Goal: Transaction & Acquisition: Download file/media

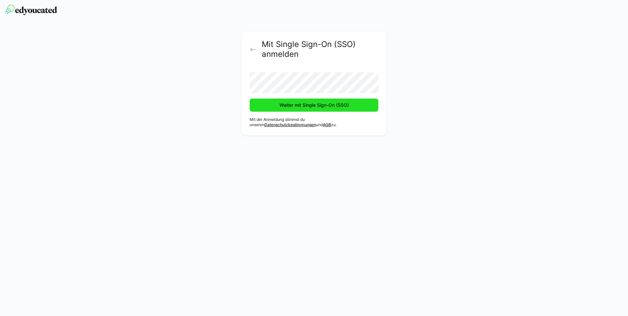
click at [305, 106] on span "Weiter mit Single Sign-On (SSO)" at bounding box center [314, 105] width 71 height 7
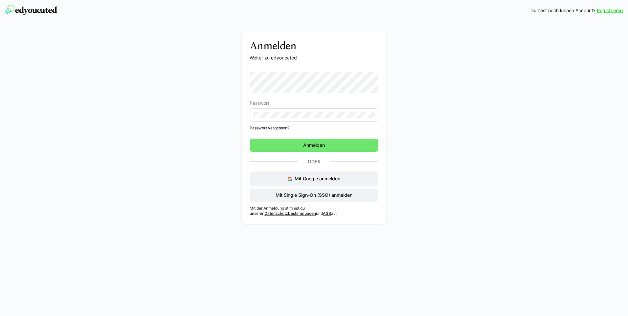
click at [339, 42] on h3 "Anmelden" at bounding box center [314, 45] width 129 height 12
click at [319, 195] on span "Mit Single Sign-On (SSO) anmelden" at bounding box center [314, 195] width 79 height 7
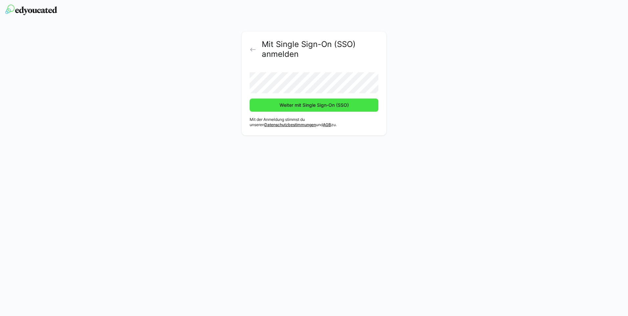
click at [297, 107] on span "Weiter mit Single Sign-On (SSO)" at bounding box center [314, 105] width 71 height 7
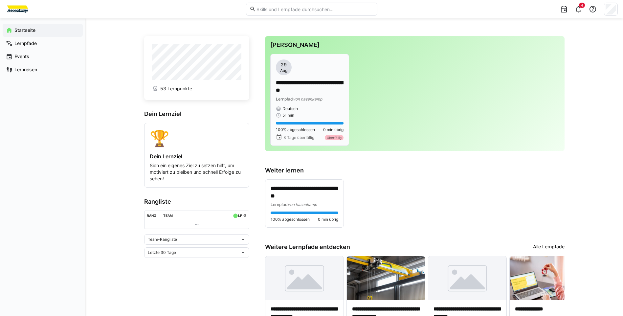
click at [333, 90] on p "**********" at bounding box center [310, 86] width 68 height 15
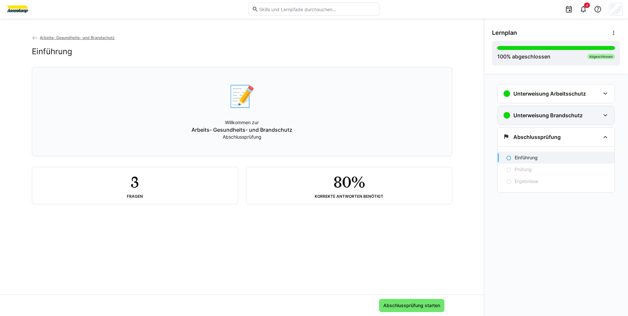
click at [566, 115] on h3 "Unterweisung Brandschutz" at bounding box center [548, 115] width 69 height 7
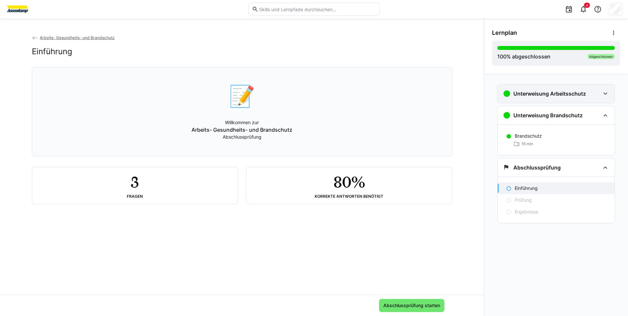
click at [572, 88] on div "Unterweisung Arbeitsschutz" at bounding box center [556, 93] width 117 height 18
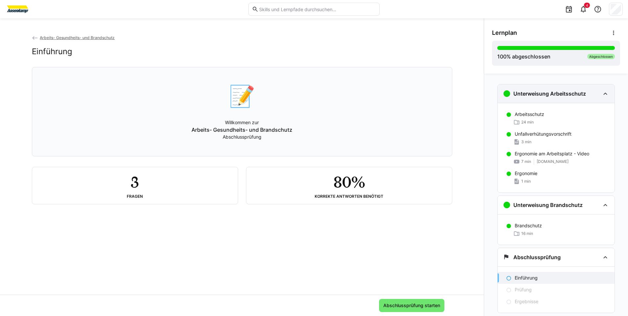
click at [569, 88] on div "Unterweisung Arbeitsschutz" at bounding box center [556, 93] width 117 height 18
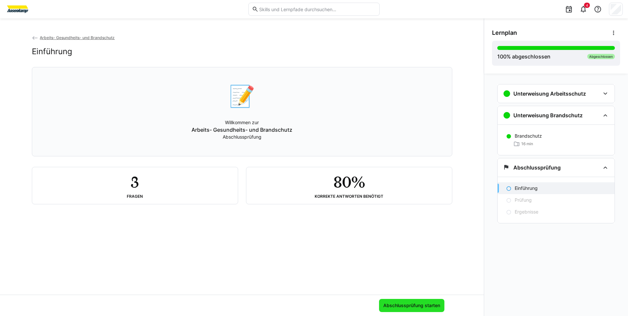
click at [416, 307] on span "Abschlussprüfung starten" at bounding box center [411, 305] width 59 height 7
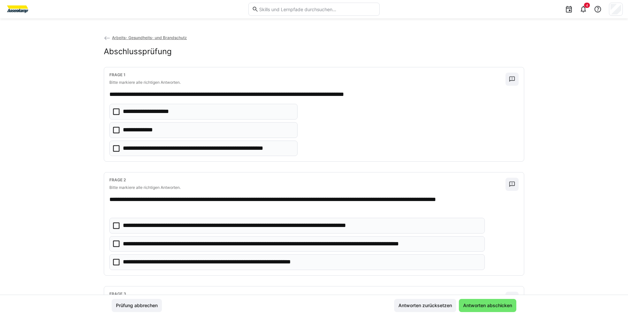
click at [180, 131] on eds-checkbox "**********" at bounding box center [203, 130] width 188 height 16
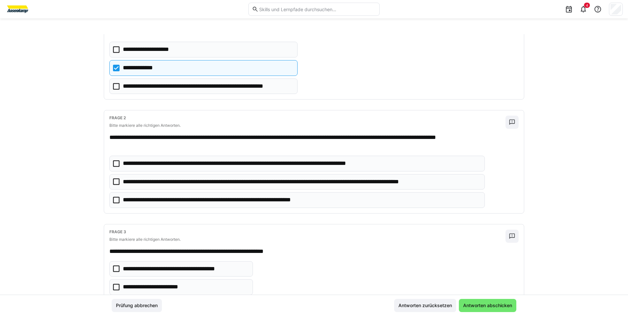
scroll to position [66, 0]
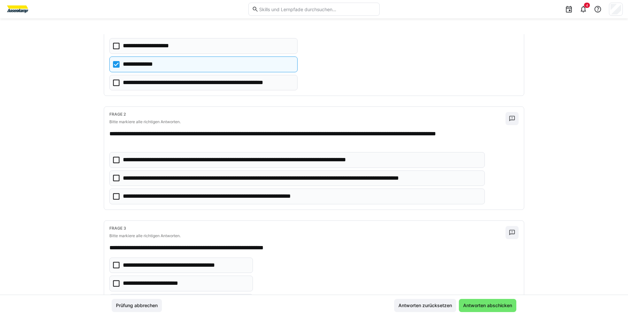
click at [180, 180] on p "**********" at bounding box center [301, 178] width 357 height 9
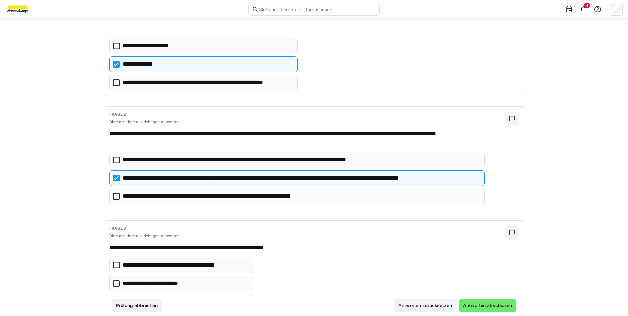
click at [172, 202] on eds-checkbox "**********" at bounding box center [297, 197] width 376 height 16
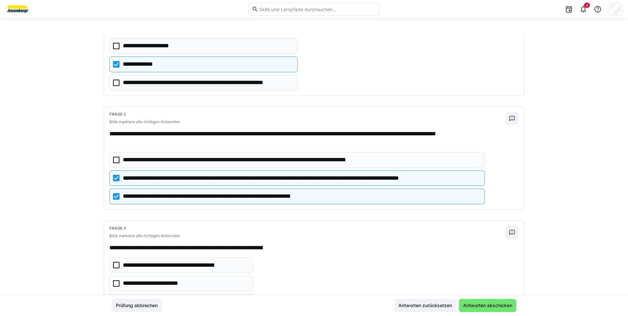
click at [172, 202] on eds-checkbox "**********" at bounding box center [297, 197] width 376 height 16
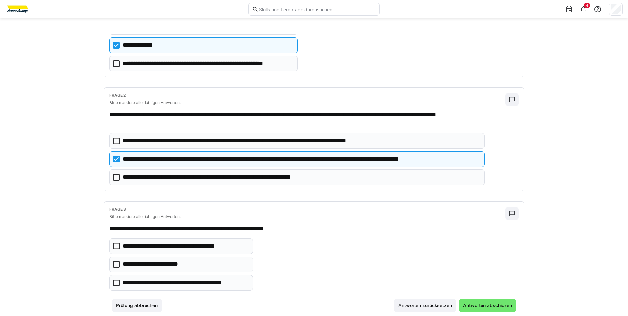
scroll to position [102, 0]
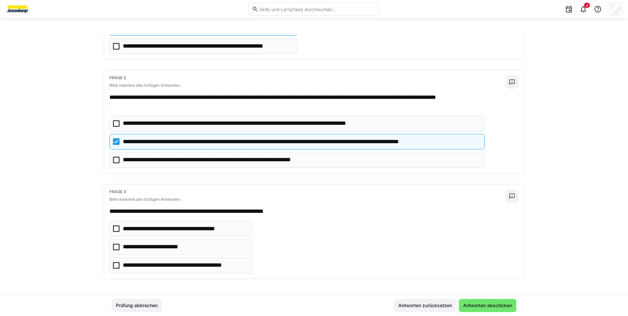
click at [142, 271] on eds-checkbox "**********" at bounding box center [181, 266] width 144 height 16
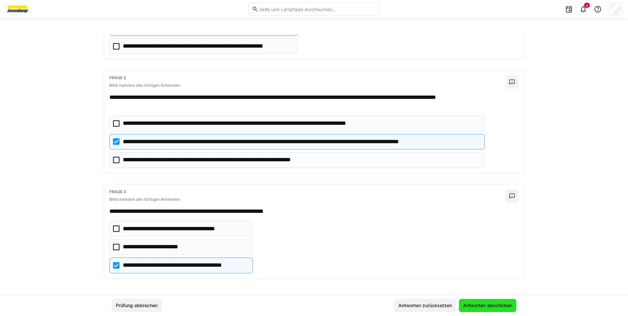
click at [479, 305] on span "Antworten abschicken" at bounding box center [487, 305] width 51 height 7
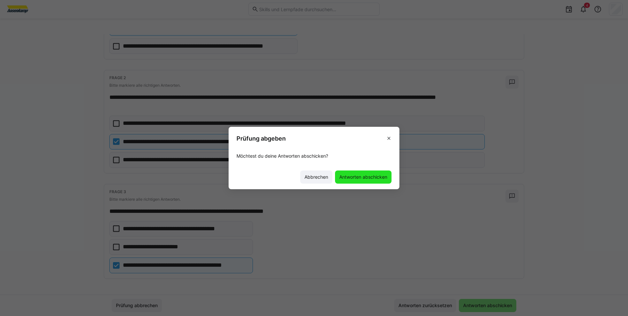
click at [358, 176] on span "Antworten abschicken" at bounding box center [363, 177] width 50 height 7
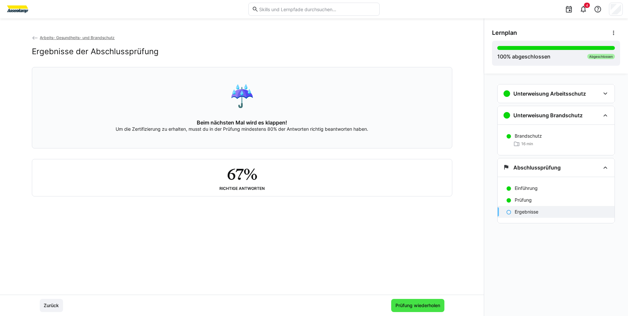
click at [413, 306] on span "Prüfung wiederholen" at bounding box center [418, 305] width 47 height 7
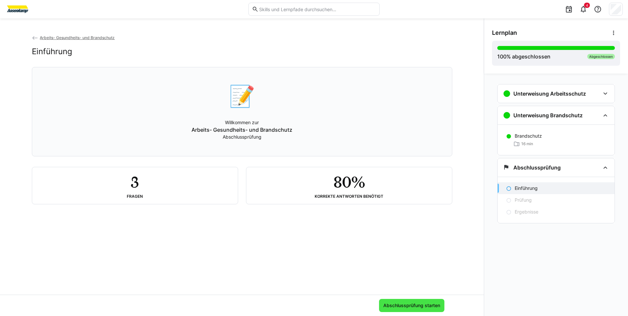
click at [406, 302] on span "Abschlussprüfung starten" at bounding box center [411, 305] width 65 height 13
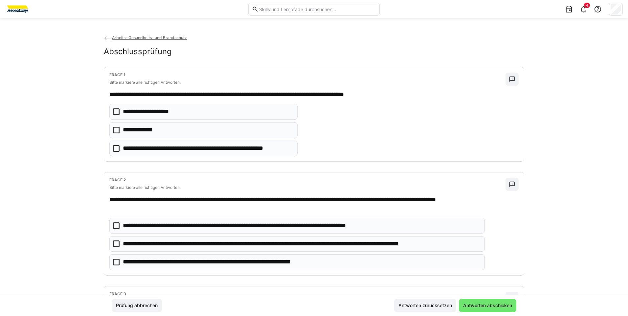
click at [146, 126] on eds-checkbox "**********" at bounding box center [203, 130] width 188 height 16
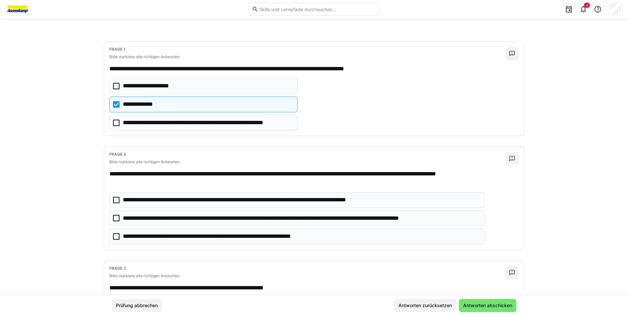
scroll to position [99, 0]
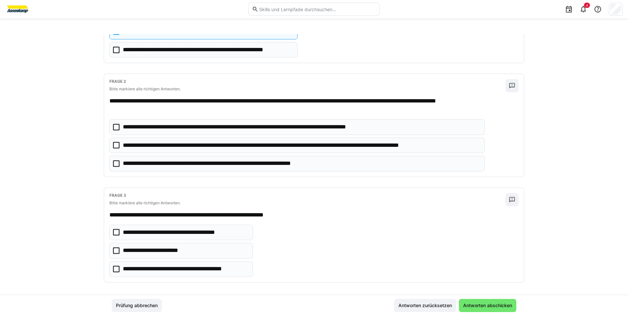
click at [133, 150] on eds-checkbox "**********" at bounding box center [297, 146] width 376 height 16
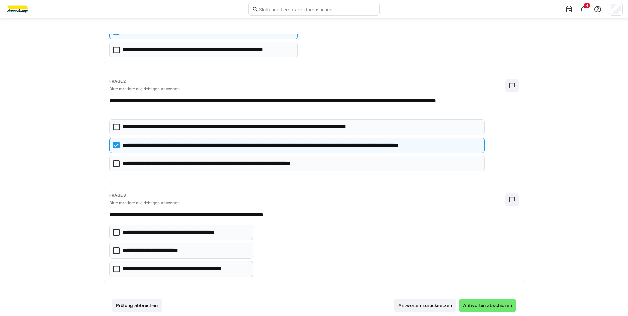
click at [151, 162] on p "**********" at bounding box center [230, 163] width 214 height 9
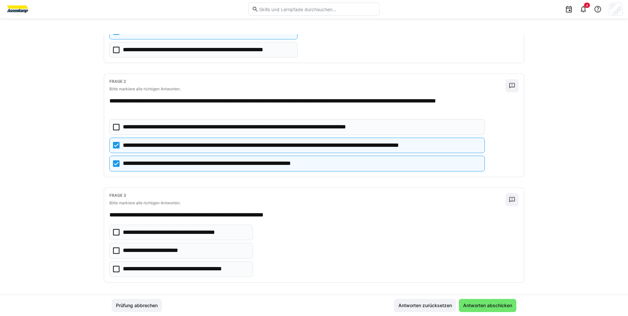
click at [130, 272] on p "**********" at bounding box center [185, 269] width 125 height 9
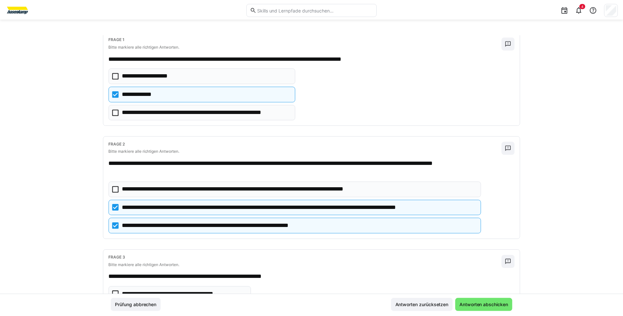
scroll to position [33, 0]
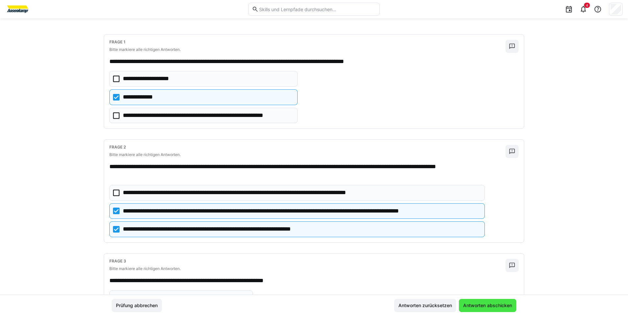
click at [483, 305] on span "Antworten abschicken" at bounding box center [487, 305] width 51 height 7
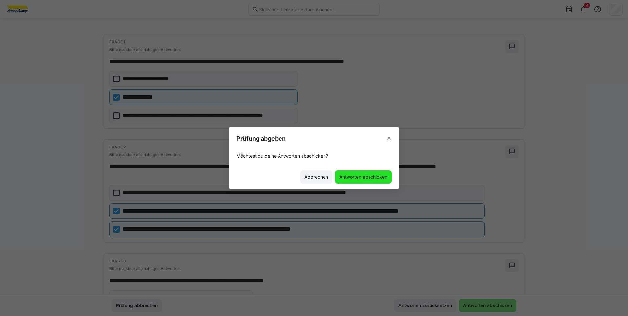
click at [374, 176] on span "Antworten abschicken" at bounding box center [363, 177] width 50 height 7
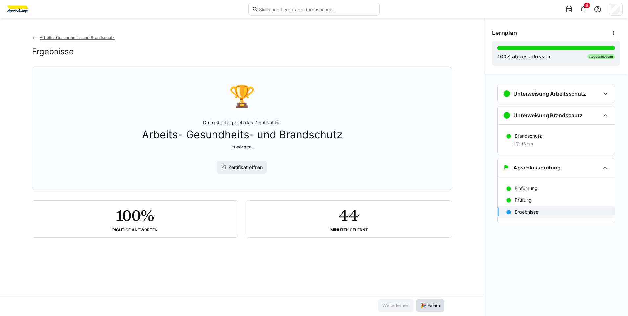
click at [440, 306] on span "🎉 Feiern" at bounding box center [431, 305] width 22 height 7
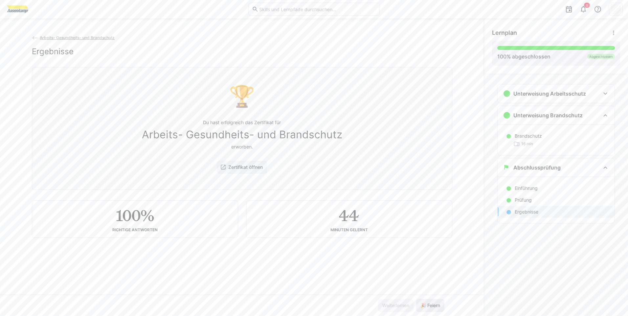
click at [429, 309] on span "🎉 Feiern" at bounding box center [430, 305] width 28 height 13
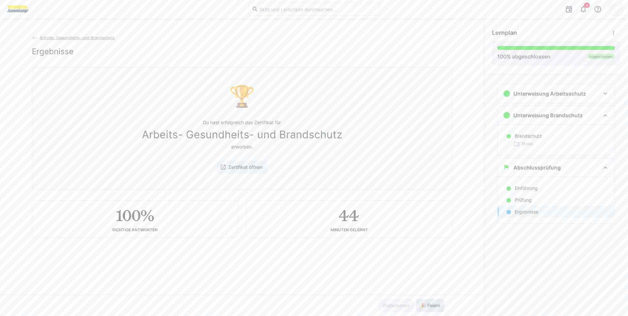
click at [429, 309] on span "🎉 Feiern" at bounding box center [430, 305] width 28 height 13
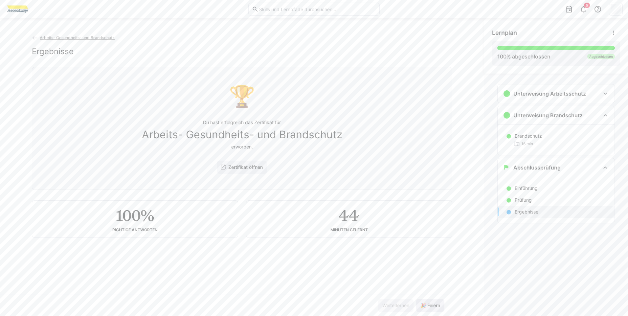
click at [429, 309] on span "🎉 Feiern" at bounding box center [430, 305] width 28 height 13
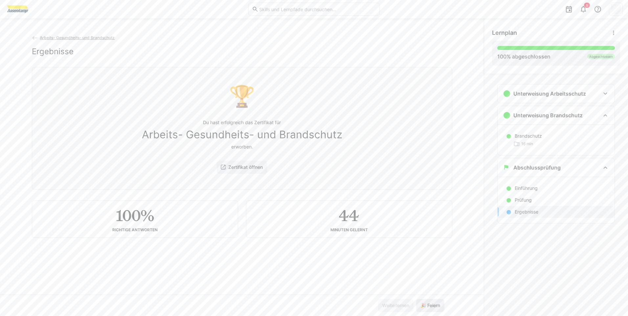
click at [429, 309] on span "🎉 Feiern" at bounding box center [430, 305] width 28 height 13
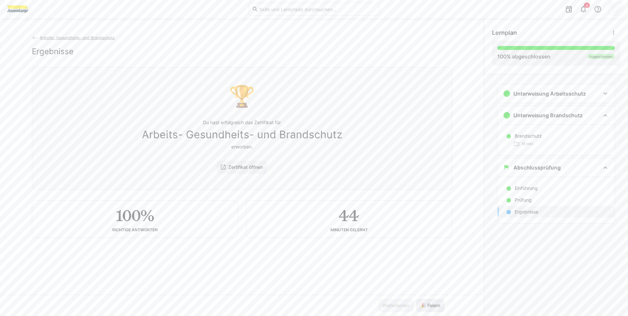
click at [429, 309] on span "🎉 Feiern" at bounding box center [430, 305] width 28 height 13
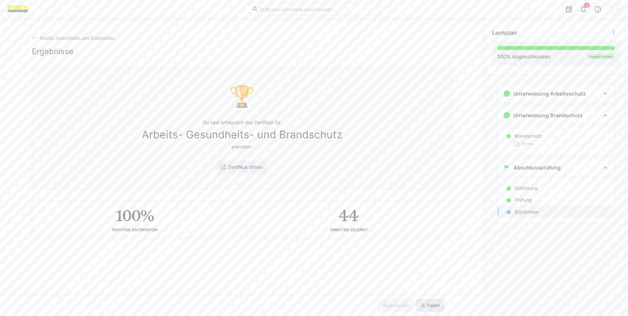
click at [429, 309] on span "🎉 Feiern" at bounding box center [430, 305] width 28 height 13
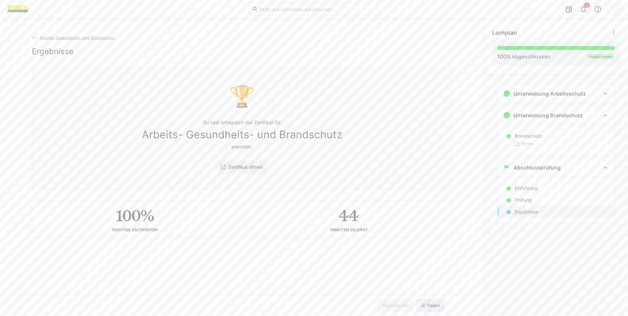
click at [429, 309] on span "🎉 Feiern" at bounding box center [430, 305] width 28 height 13
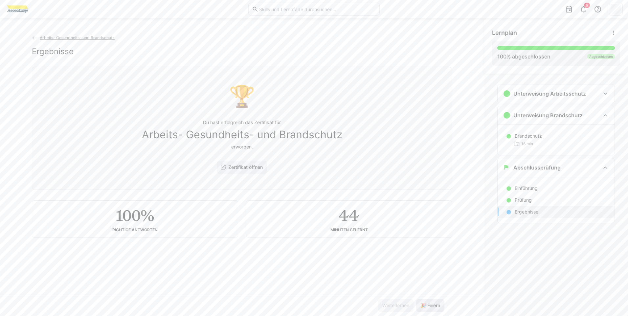
click at [429, 309] on span "🎉 Feiern" at bounding box center [430, 305] width 28 height 13
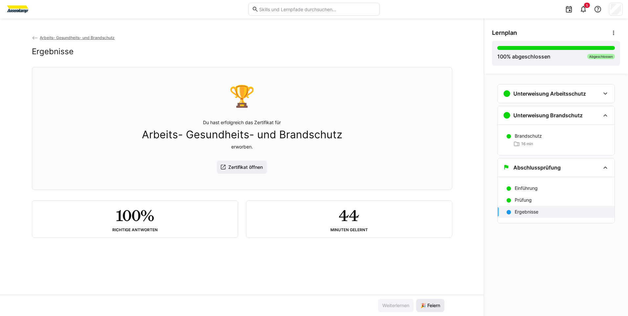
click at [429, 309] on span "🎉 Feiern" at bounding box center [430, 305] width 28 height 13
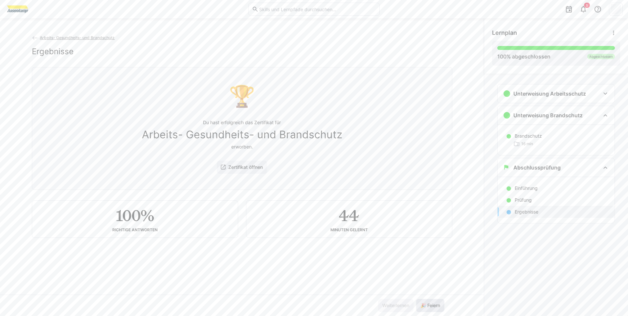
click at [429, 309] on span "🎉 Feiern" at bounding box center [430, 305] width 28 height 13
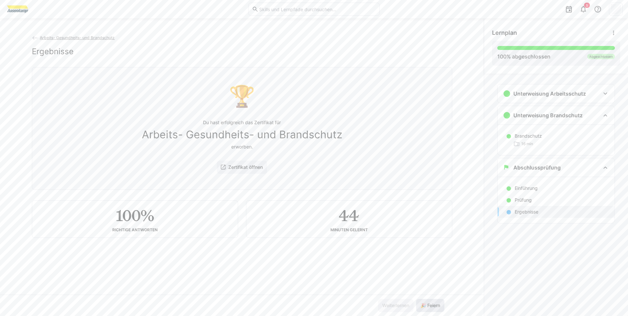
click at [429, 309] on span "🎉 Feiern" at bounding box center [430, 305] width 28 height 13
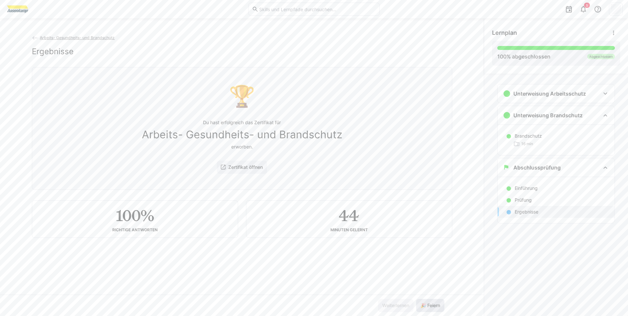
click at [429, 309] on span "🎉 Feiern" at bounding box center [430, 305] width 28 height 13
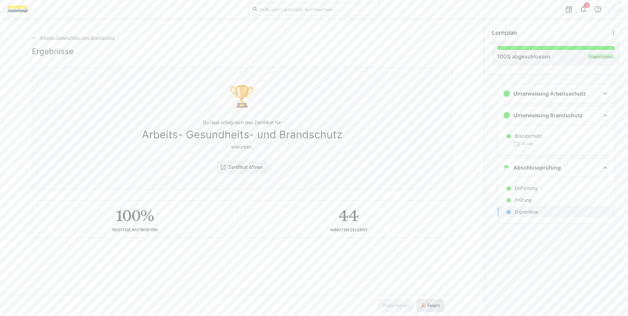
click at [429, 309] on span "🎉 Feiern" at bounding box center [430, 305] width 28 height 13
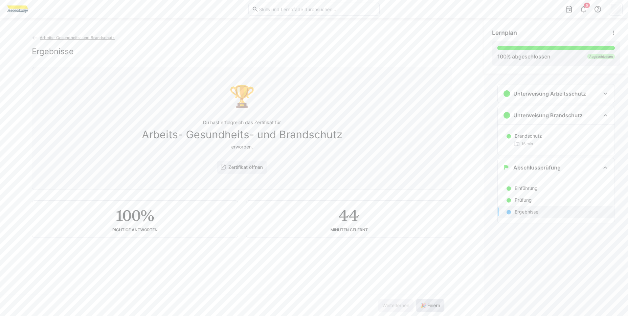
click at [429, 309] on span "🎉 Feiern" at bounding box center [430, 305] width 28 height 13
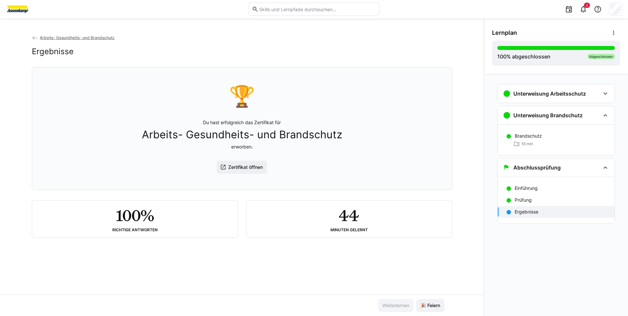
click at [76, 39] on span "Arbeits- Gesundheits- und Brandschutz" at bounding box center [77, 37] width 75 height 5
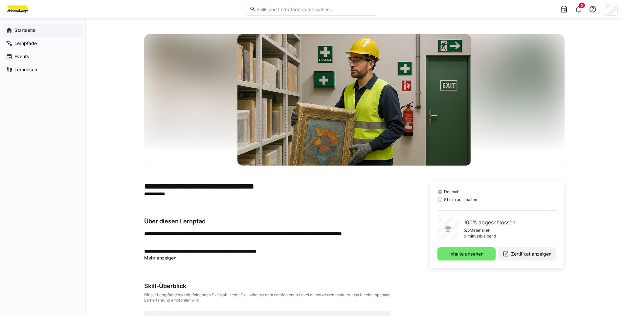
click at [0, 0] on app-navigation-label "Startseite" at bounding box center [0, 0] width 0 height 0
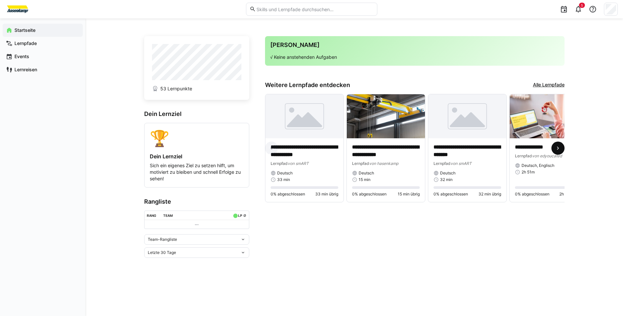
click at [556, 147] on eds-icon at bounding box center [558, 148] width 7 height 7
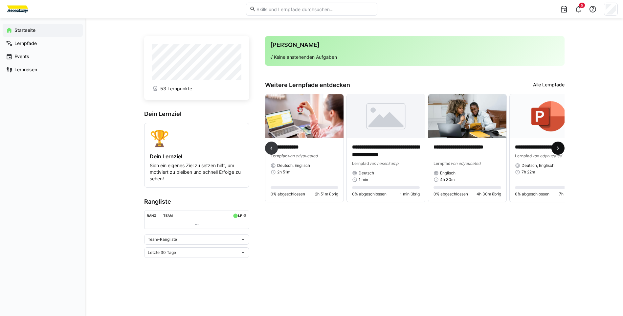
click at [559, 148] on eds-icon at bounding box center [558, 148] width 7 height 7
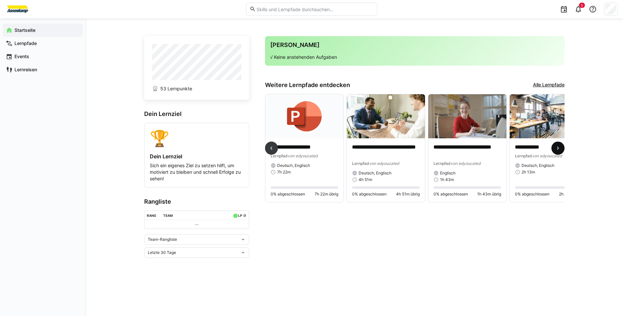
click at [559, 148] on eds-icon at bounding box center [558, 148] width 7 height 7
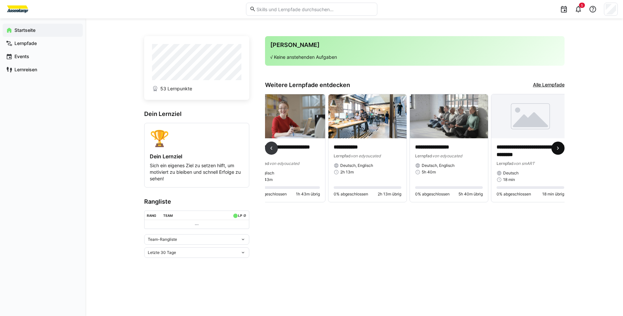
scroll to position [0, 675]
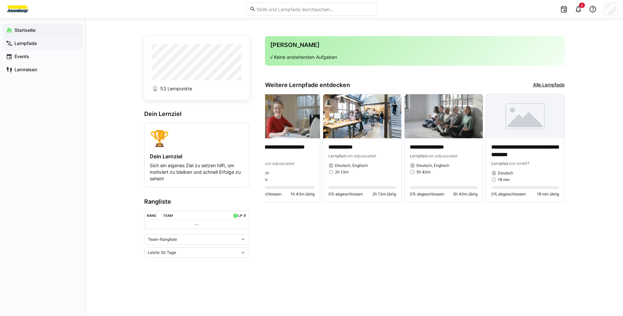
click at [15, 39] on div "Lernpfade" at bounding box center [43, 43] width 80 height 13
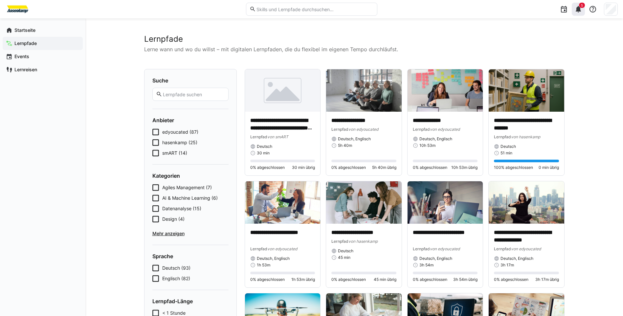
click at [575, 12] on eds-icon at bounding box center [579, 9] width 8 height 8
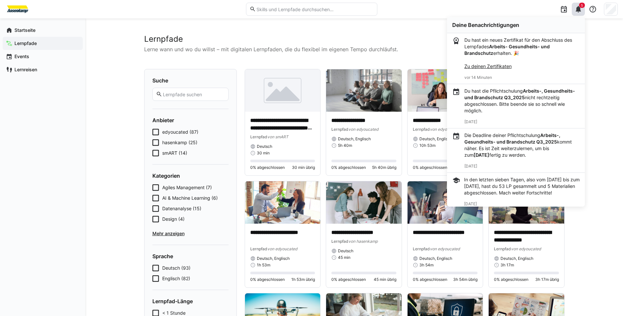
click at [506, 64] on link "Zu deinen Zertifikaten" at bounding box center [488, 66] width 47 height 6
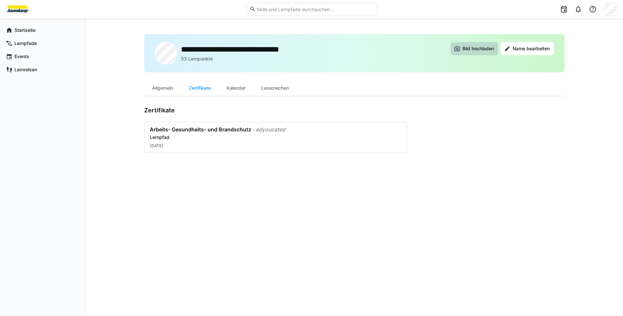
click at [484, 48] on span "Bild hochladen" at bounding box center [479, 48] width 34 height 7
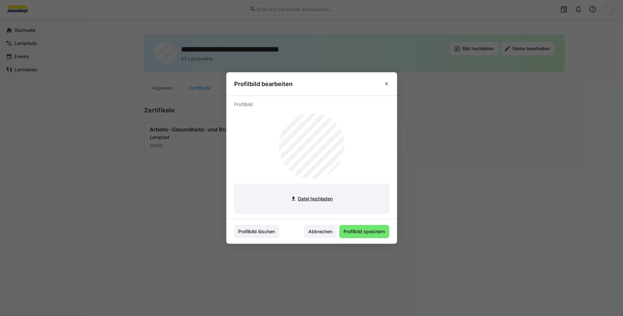
click at [312, 196] on input "file" at bounding box center [312, 198] width 154 height 29
click at [389, 81] on eds-icon at bounding box center [386, 83] width 5 height 5
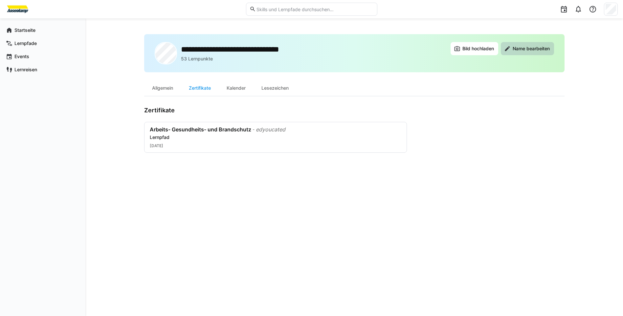
click at [530, 53] on span "Name bearbeiten" at bounding box center [527, 48] width 53 height 13
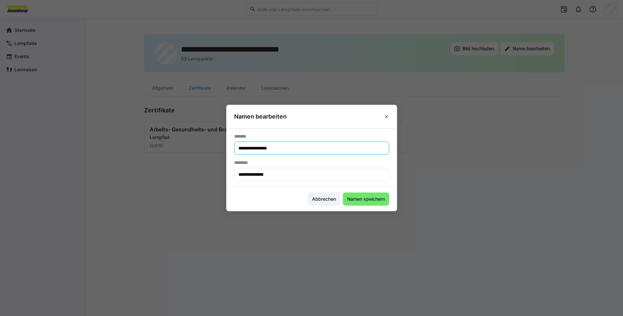
click at [278, 150] on input "**********" at bounding box center [312, 148] width 148 height 6
type input "**********"
click at [366, 197] on span "Namen speichern" at bounding box center [366, 199] width 40 height 7
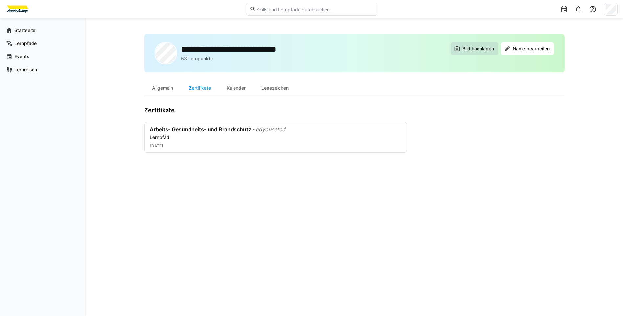
click at [469, 52] on span "Bild hochladen" at bounding box center [479, 48] width 34 height 7
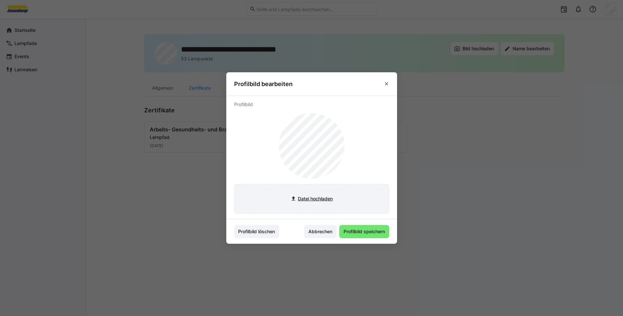
click at [329, 195] on input "file" at bounding box center [312, 198] width 154 height 29
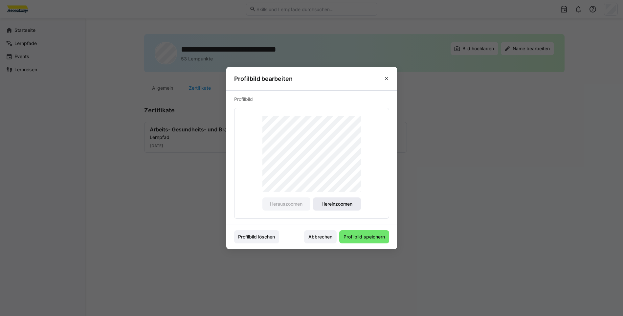
click at [345, 203] on span "Hereinzoomen" at bounding box center [337, 204] width 33 height 7
click at [293, 203] on span "Herauszoomen" at bounding box center [286, 204] width 34 height 7
click at [359, 235] on span "Profilbild speichern" at bounding box center [364, 237] width 43 height 7
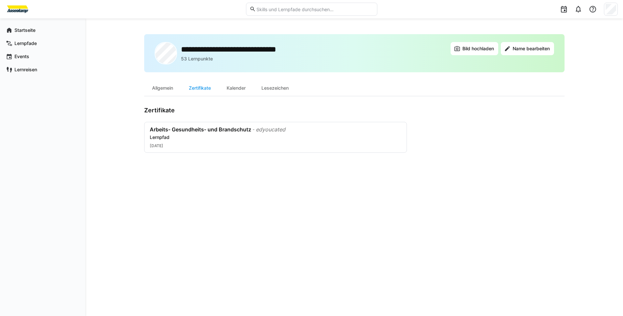
click at [226, 154] on div "**********" at bounding box center [354, 167] width 421 height 266
click at [226, 150] on div "Arbeits- Gesundheits- und Brandschutz - edyoucated Lernpfad 01.09.2025" at bounding box center [275, 137] width 263 height 31
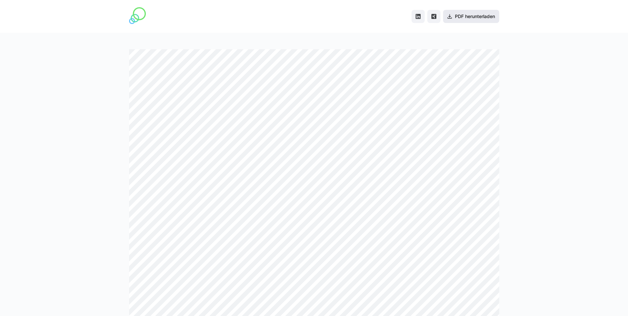
click at [479, 20] on span "PDF herunterladen" at bounding box center [471, 16] width 56 height 13
